Goal: Information Seeking & Learning: Check status

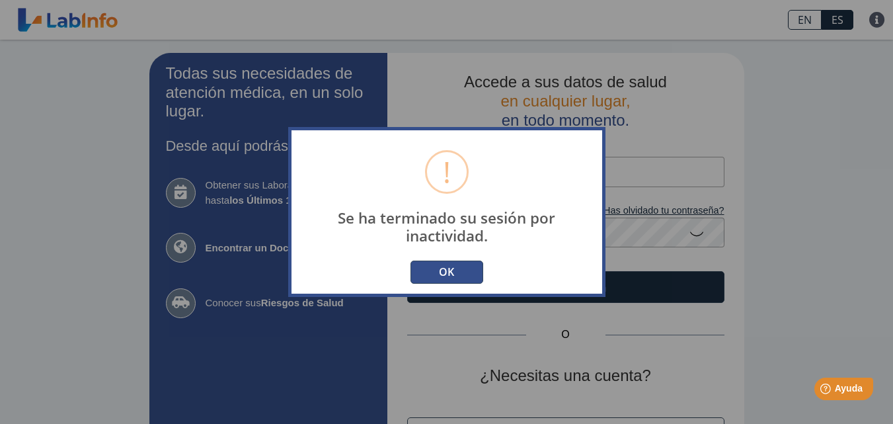
scroll to position [90, 0]
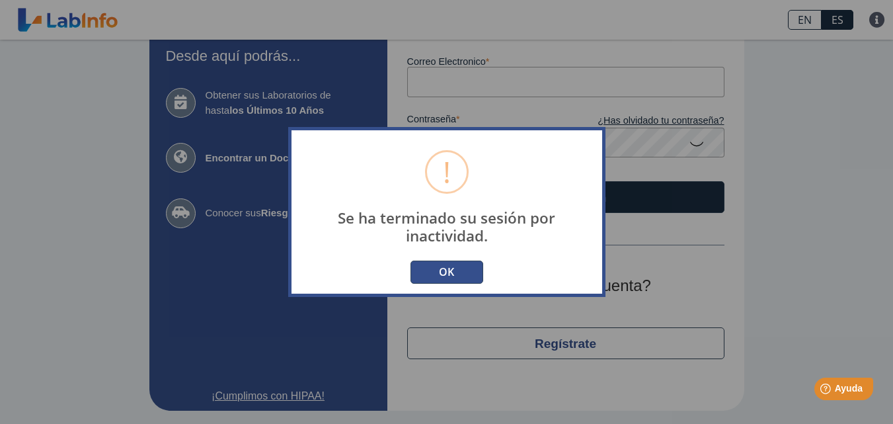
click at [447, 267] on button "OK" at bounding box center [446, 271] width 73 height 23
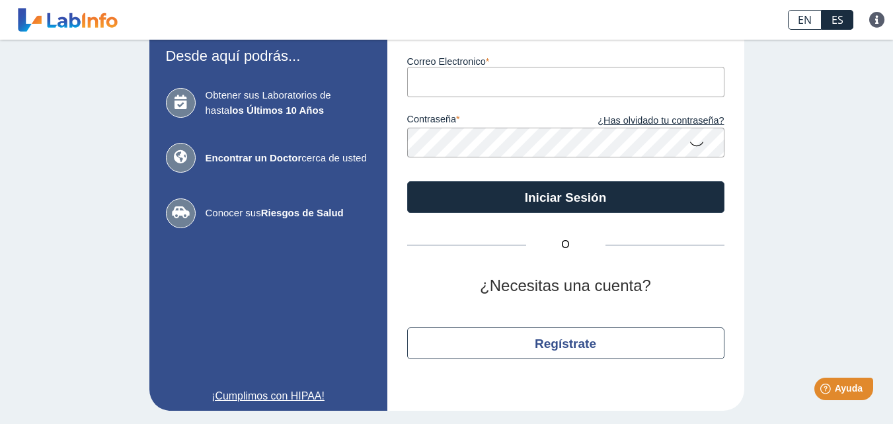
click at [486, 86] on input "Correo Electronico" at bounding box center [565, 82] width 317 height 30
type input "[EMAIL_ADDRESS][DOMAIN_NAME]"
click at [698, 141] on icon at bounding box center [696, 143] width 16 height 26
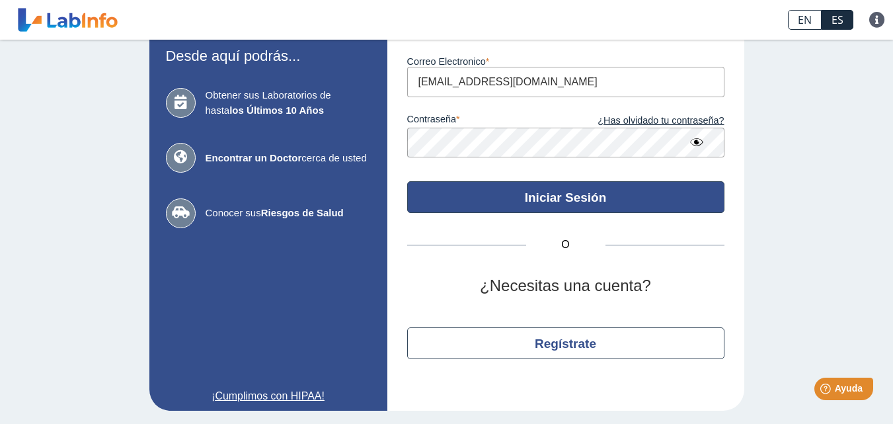
click at [628, 186] on button "Iniciar Sesión" at bounding box center [565, 197] width 317 height 32
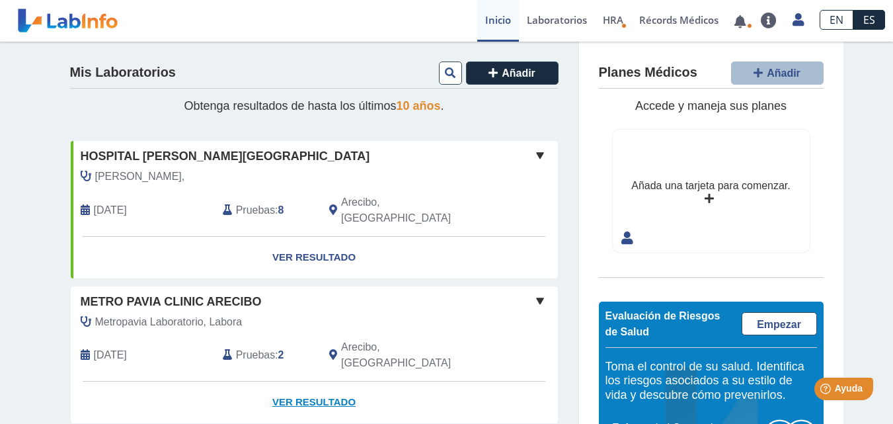
click at [303, 381] on link "Ver Resultado" at bounding box center [314, 402] width 487 height 42
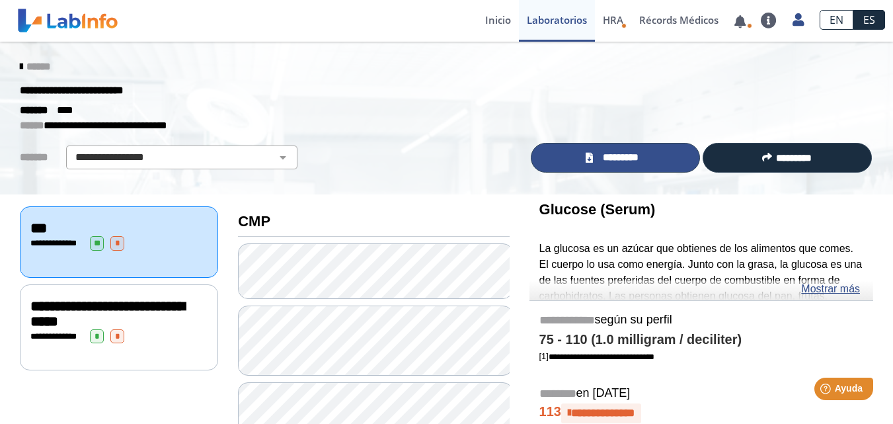
click at [651, 170] on link "*********" at bounding box center [615, 158] width 169 height 30
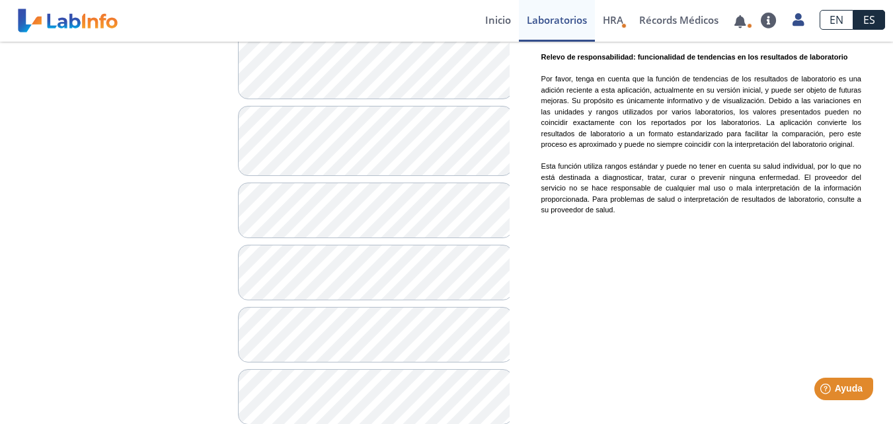
scroll to position [914, 0]
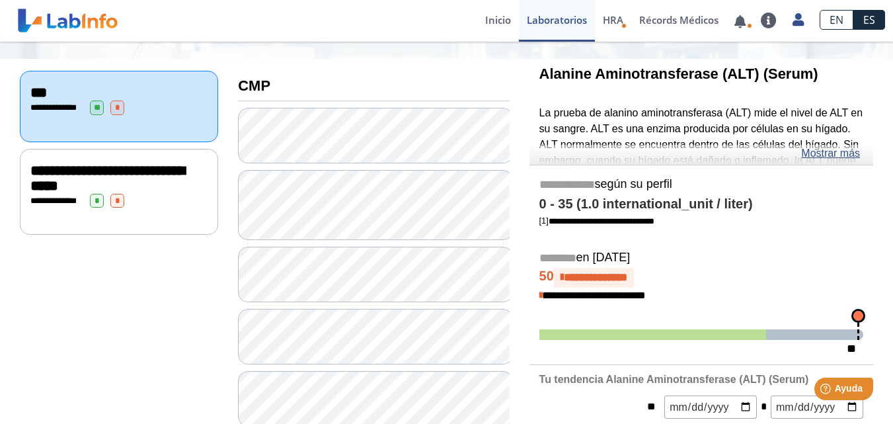
scroll to position [104, 0]
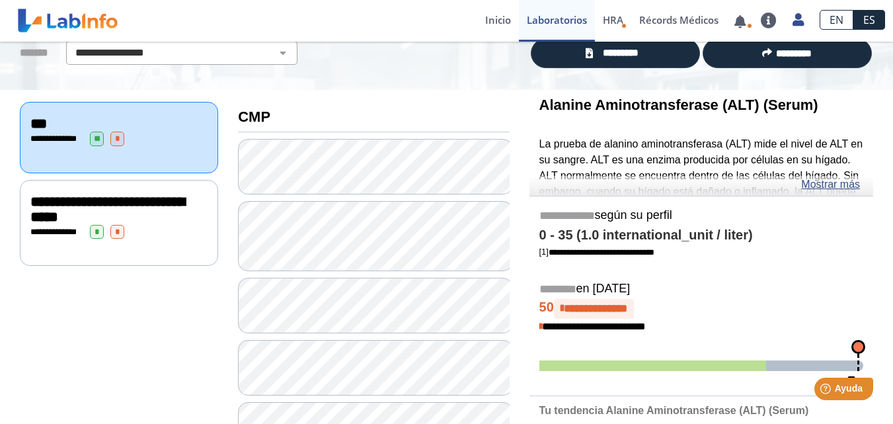
click at [159, 214] on span "**********" at bounding box center [107, 209] width 154 height 30
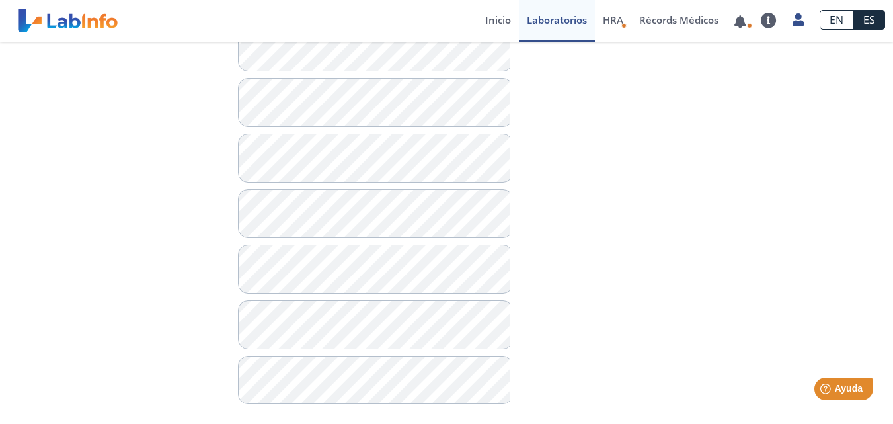
scroll to position [930, 0]
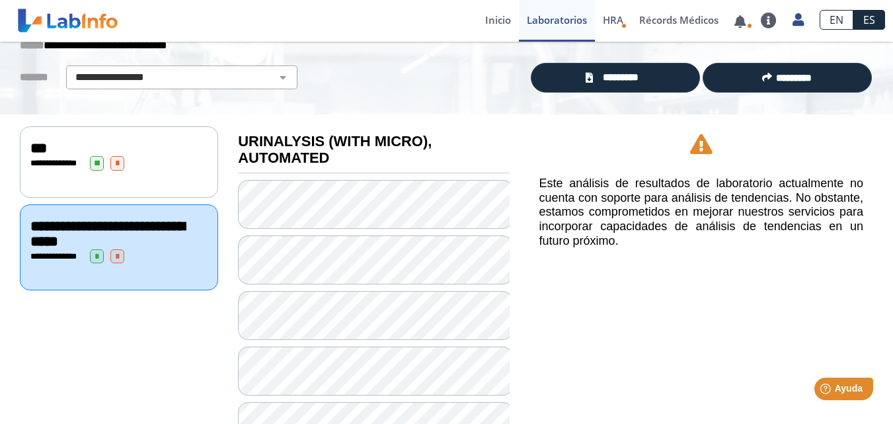
scroll to position [77, 0]
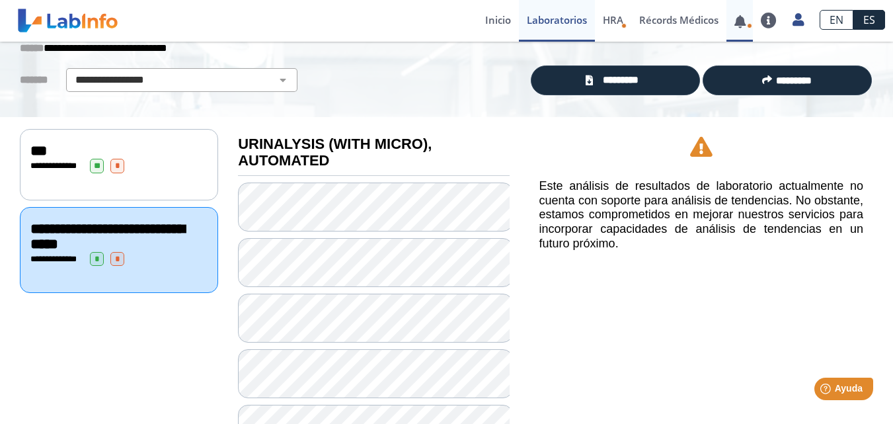
click at [742, 26] on link at bounding box center [739, 22] width 27 height 10
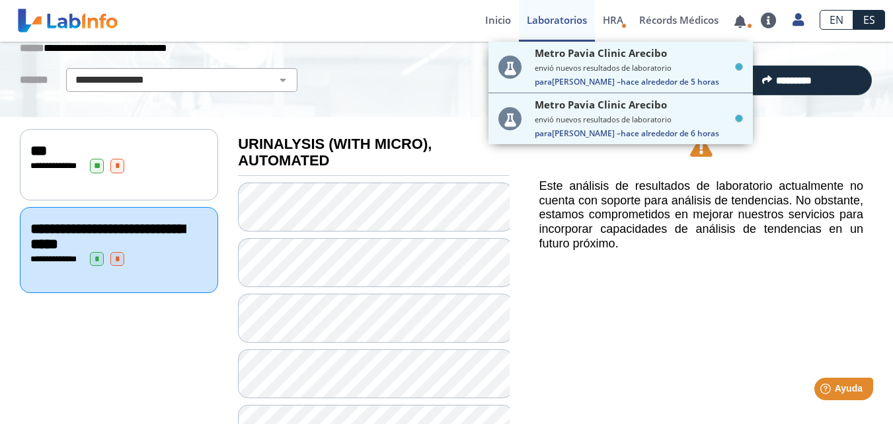
click at [804, 137] on div "Este análisis de resultados de laboratorio actualmente no cuenta con soporte pa…" at bounding box center [701, 197] width 344 height 160
